Goal: Task Accomplishment & Management: Use online tool/utility

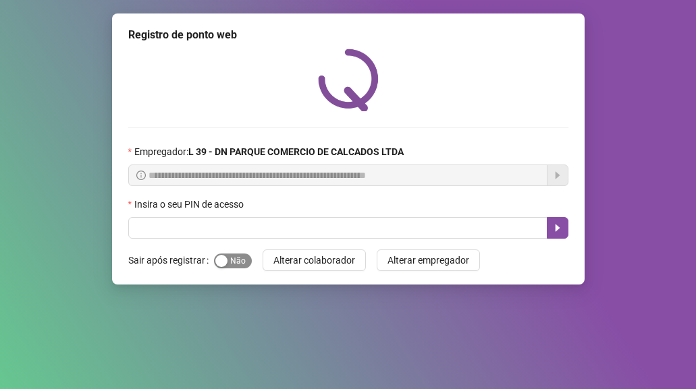
drag, startPoint x: 226, startPoint y: 260, endPoint x: 197, endPoint y: 231, distance: 41.0
click at [227, 260] on button "Sim Não" at bounding box center [233, 261] width 38 height 15
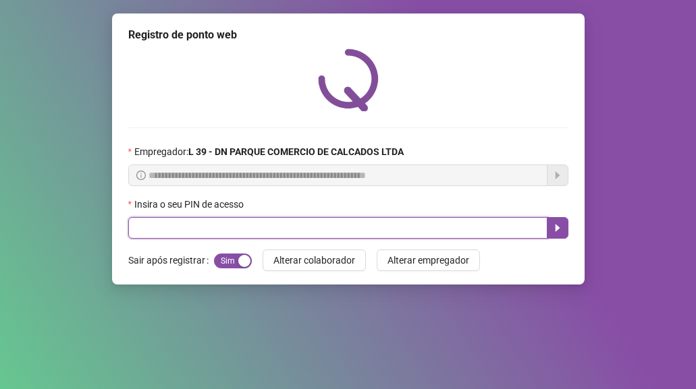
click at [196, 227] on input "text" at bounding box center [337, 228] width 419 height 22
type input "*****"
click at [555, 229] on icon "caret-right" at bounding box center [557, 228] width 11 height 11
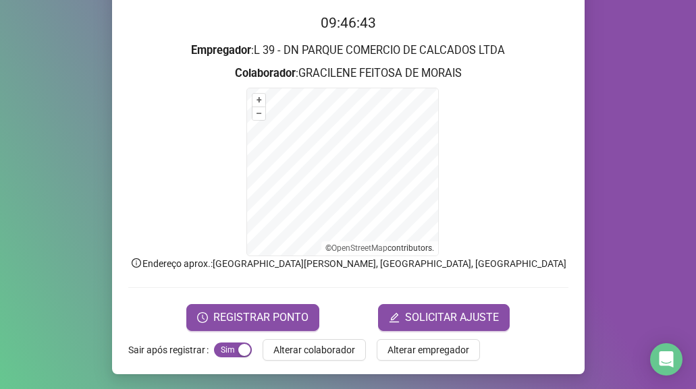
scroll to position [134, 0]
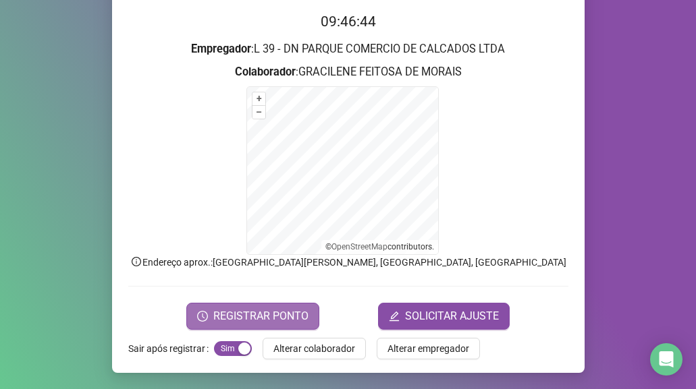
click at [277, 314] on span "REGISTRAR PONTO" at bounding box center [260, 316] width 95 height 16
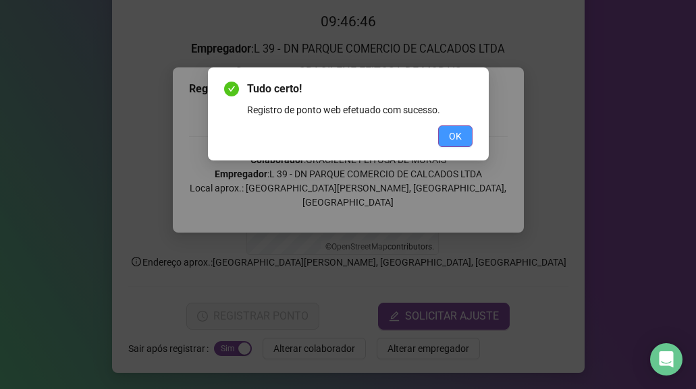
click at [460, 136] on span "OK" at bounding box center [455, 136] width 13 height 15
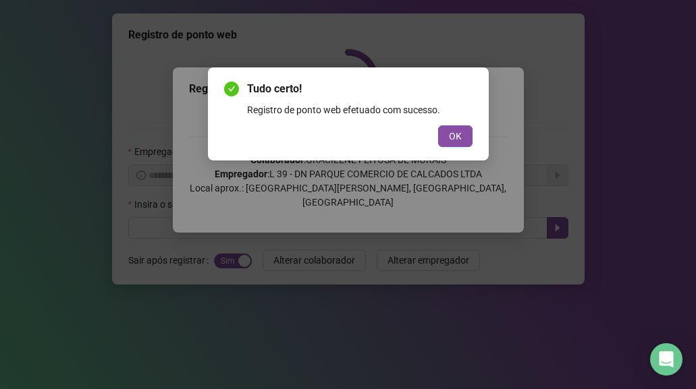
scroll to position [0, 0]
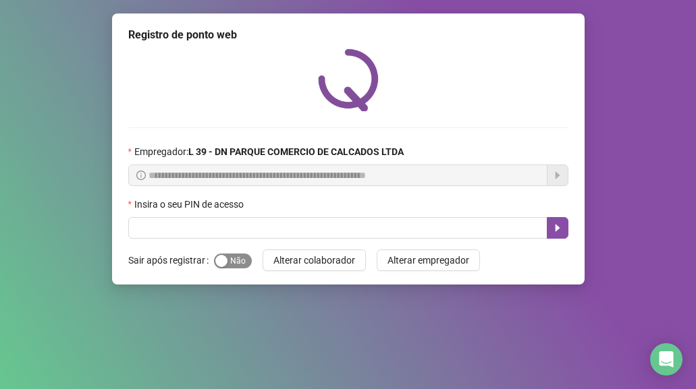
click at [245, 260] on span "Sim Não" at bounding box center [233, 261] width 38 height 15
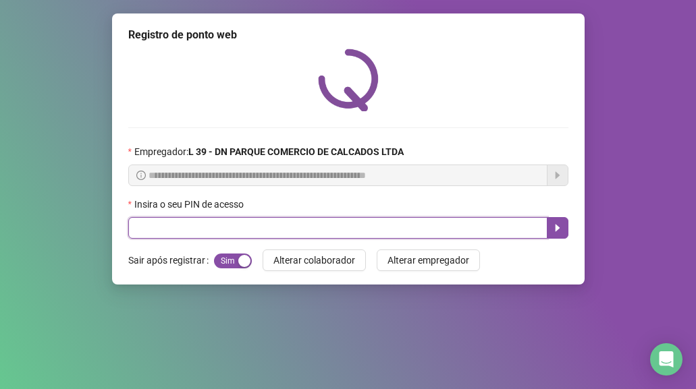
click at [182, 223] on input "text" at bounding box center [337, 228] width 419 height 22
type input "*****"
click at [565, 224] on button "button" at bounding box center [558, 228] width 22 height 22
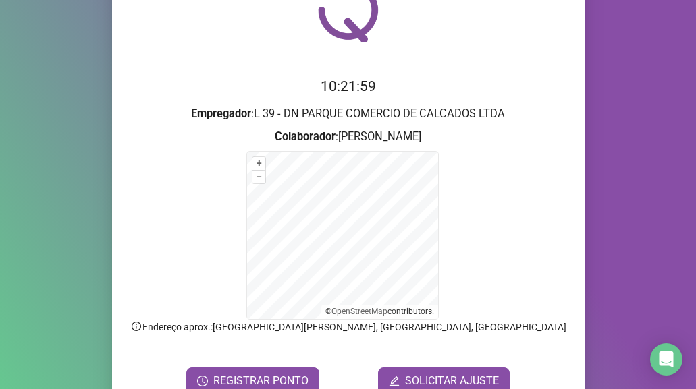
scroll to position [134, 0]
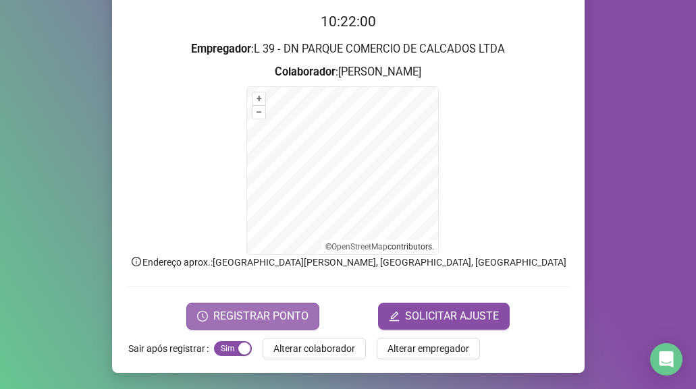
click at [278, 312] on span "REGISTRAR PONTO" at bounding box center [260, 316] width 95 height 16
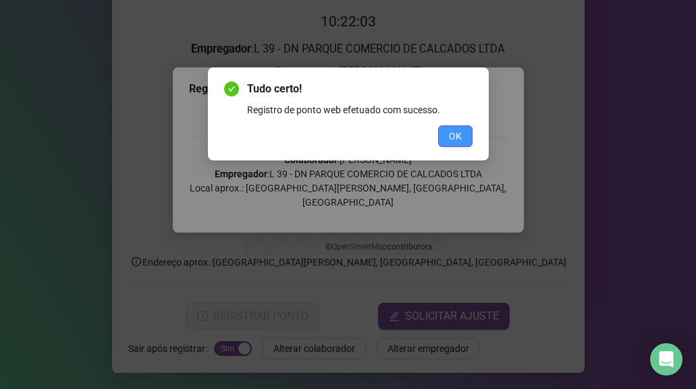
click at [461, 134] on span "OK" at bounding box center [455, 136] width 13 height 15
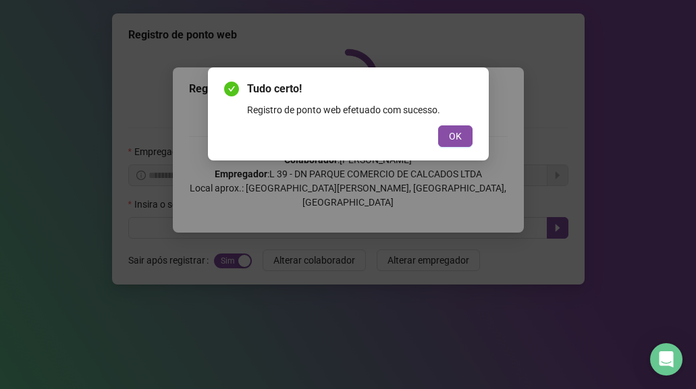
scroll to position [0, 0]
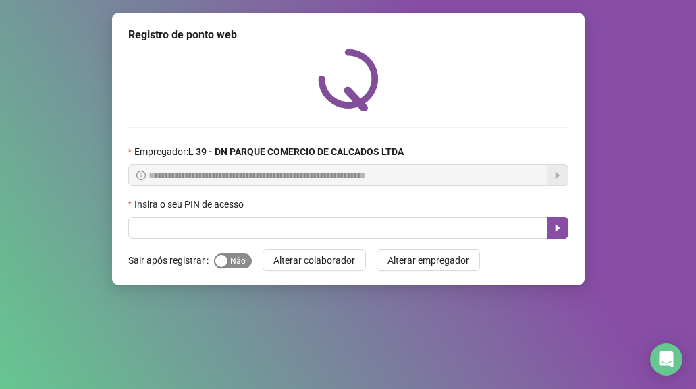
click at [217, 267] on div "button" at bounding box center [221, 261] width 12 height 12
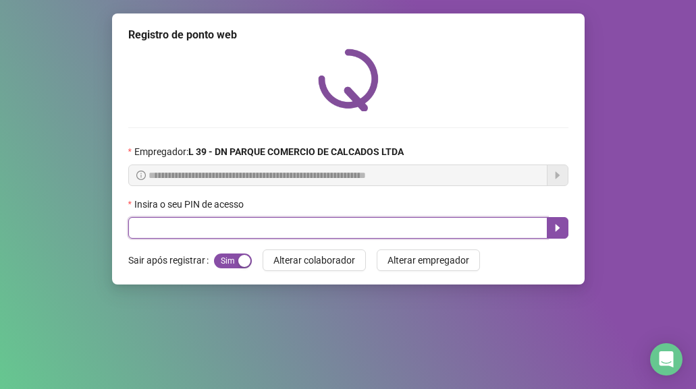
click at [185, 228] on input "text" at bounding box center [337, 228] width 419 height 22
type input "*****"
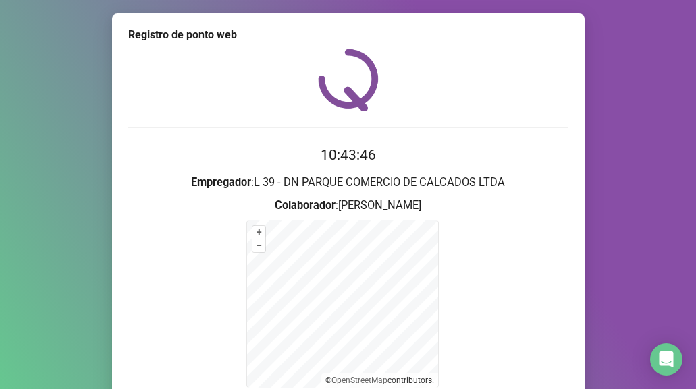
scroll to position [134, 0]
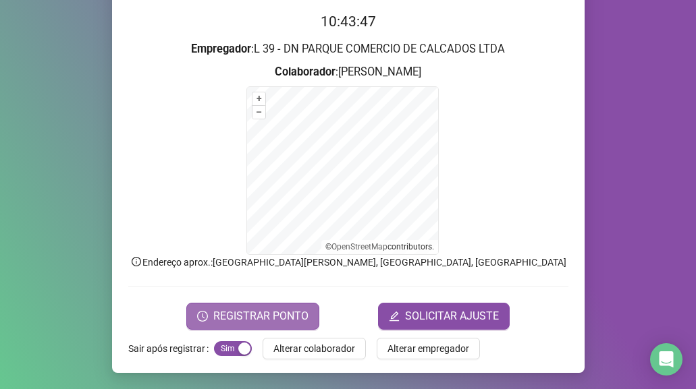
click at [254, 316] on span "REGISTRAR PONTO" at bounding box center [260, 316] width 95 height 16
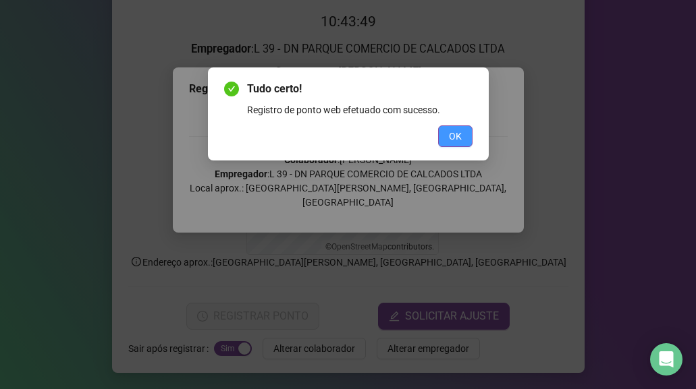
click at [447, 131] on button "OK" at bounding box center [455, 137] width 34 height 22
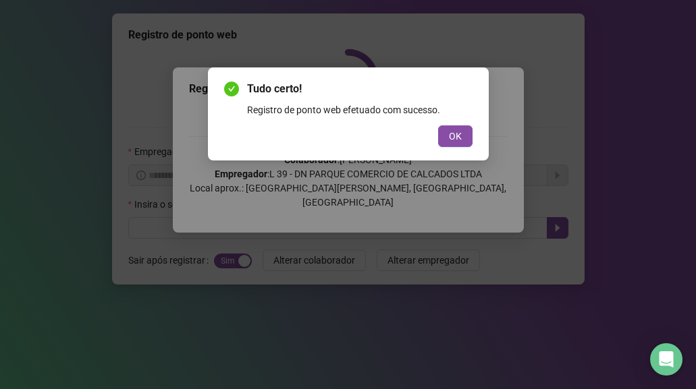
scroll to position [0, 0]
